Goal: Information Seeking & Learning: Learn about a topic

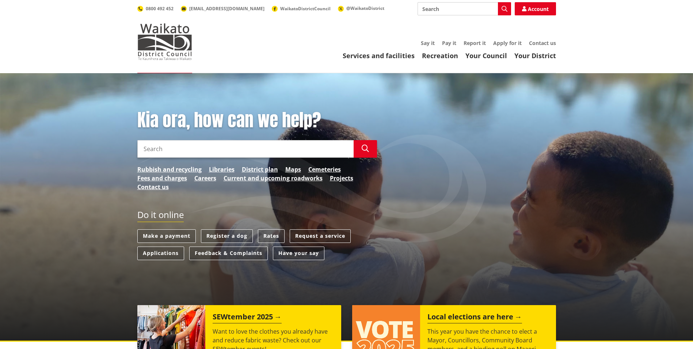
click at [225, 152] on input "Search" at bounding box center [245, 149] width 216 height 18
paste input "Ōame gesuidō 7 / 5,000 Heavy rain sewer"
type input "Ōame gesuidō 7 / 5,000 Heavy rain sewer"
drag, startPoint x: 270, startPoint y: 149, endPoint x: 110, endPoint y: 136, distance: 160.1
click at [110, 136] on div "Kia ora, how can we help? Search Ōame gesuidō 7 / 5,000 Heavy rain sewer Search…" at bounding box center [346, 207] width 693 height 268
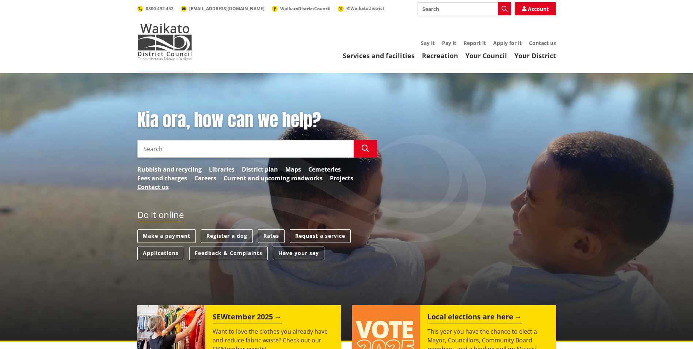
paste input "Ōame gesuidō 7 / 5,000 Heavy rain sewer"
drag, startPoint x: 209, startPoint y: 149, endPoint x: 10, endPoint y: 103, distance: 204.3
click at [12, 103] on div "Kia ora, how can we help? Search Ōame gesuidō 7 / 5,000 Heavy rain sewer Search…" at bounding box center [346, 207] width 693 height 268
type input "Heavy rain sewer"
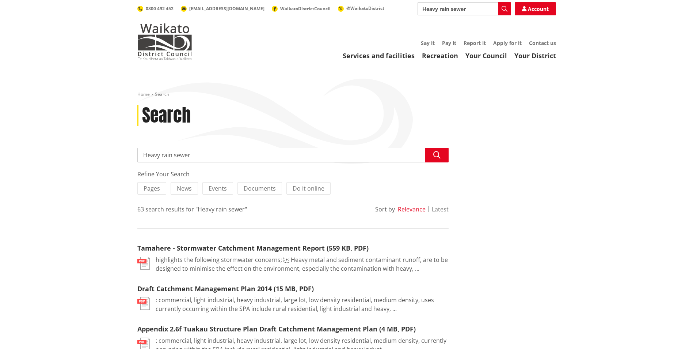
drag, startPoint x: 169, startPoint y: 157, endPoint x: 141, endPoint y: 156, distance: 28.2
click at [141, 156] on input "Heavy rain sewer" at bounding box center [292, 155] width 311 height 15
type input "sewer"
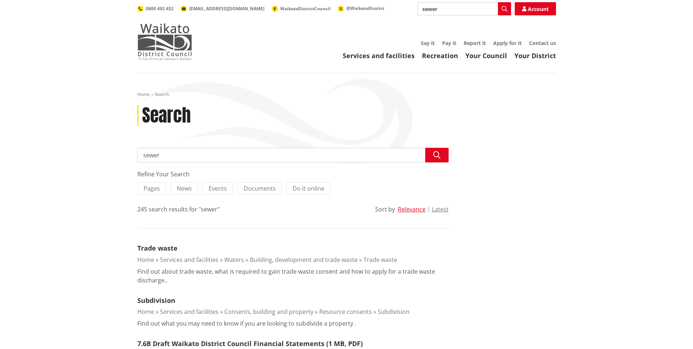
click at [153, 43] on img at bounding box center [164, 41] width 55 height 37
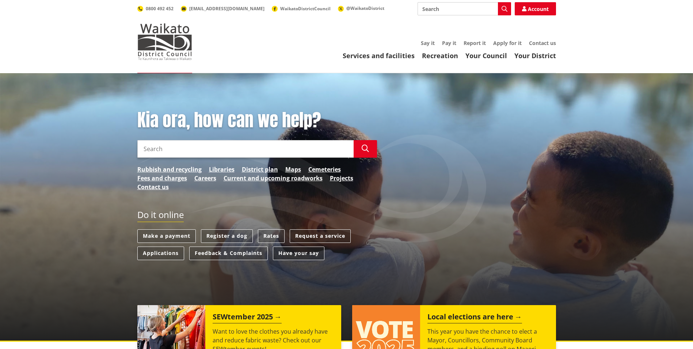
click at [302, 255] on link "Have your say" at bounding box center [299, 253] width 52 height 14
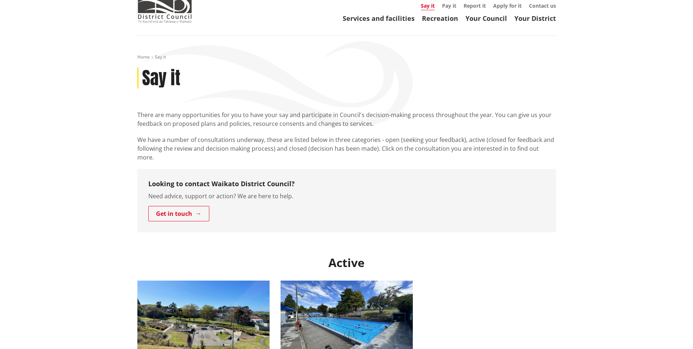
scroll to position [37, 0]
